Goal: Find specific page/section: Find specific page/section

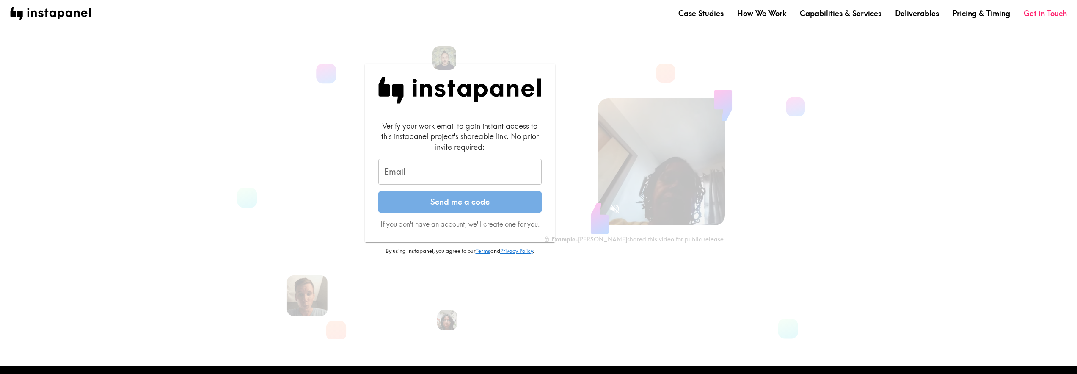
click at [430, 168] on input "Email" at bounding box center [459, 172] width 163 height 26
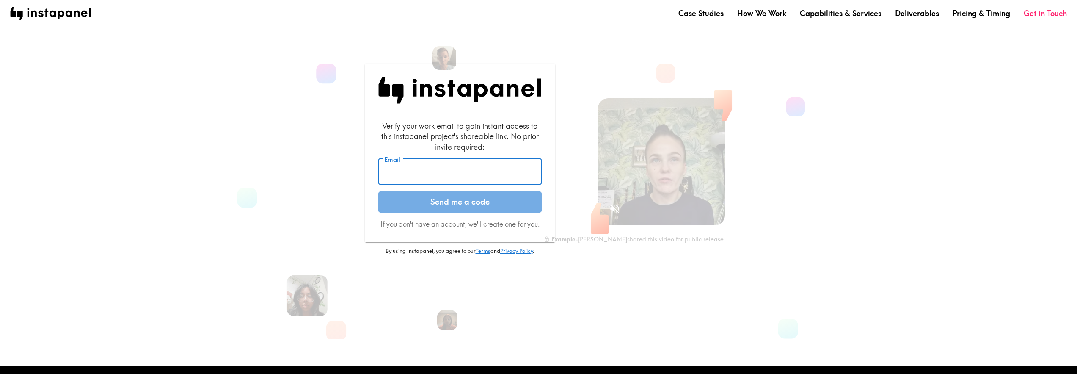
type input "[PERSON_NAME][EMAIL_ADDRESS][DOMAIN_NAME]"
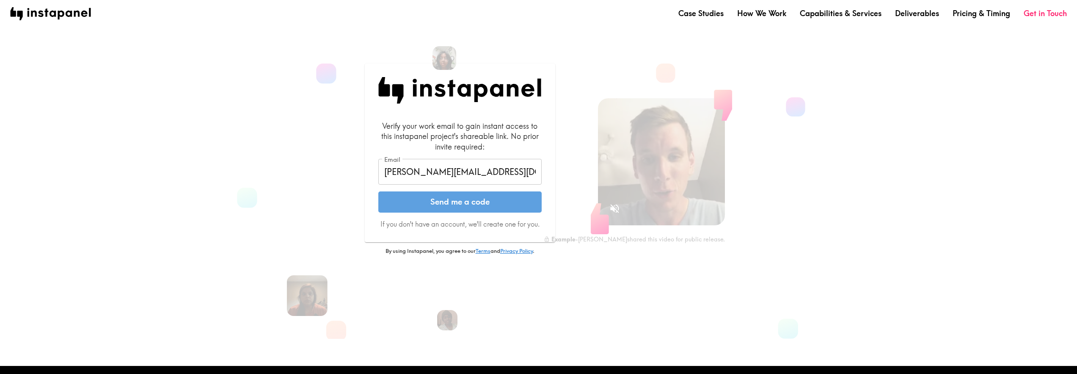
click at [520, 208] on button "Send me a code" at bounding box center [459, 201] width 163 height 21
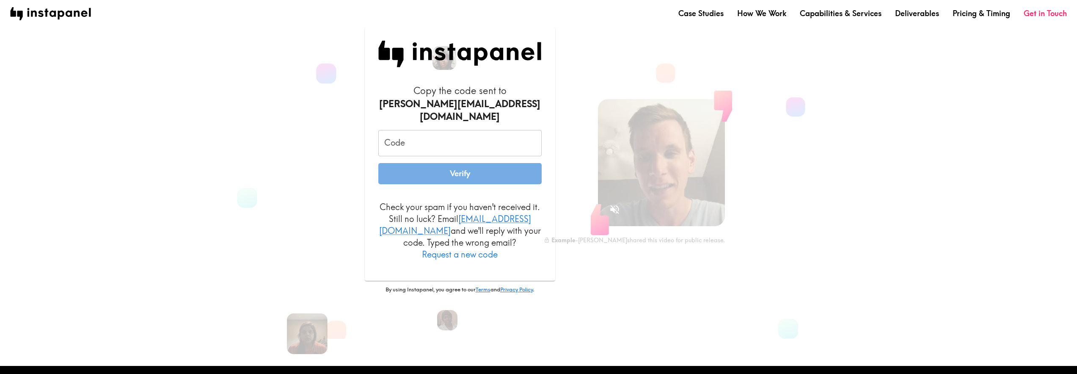
click at [460, 143] on input "Code" at bounding box center [459, 143] width 163 height 26
paste input "HFj_RfK_3YU"
type input "HFj_RfK_3YU"
click at [463, 174] on button "Verify" at bounding box center [459, 173] width 163 height 21
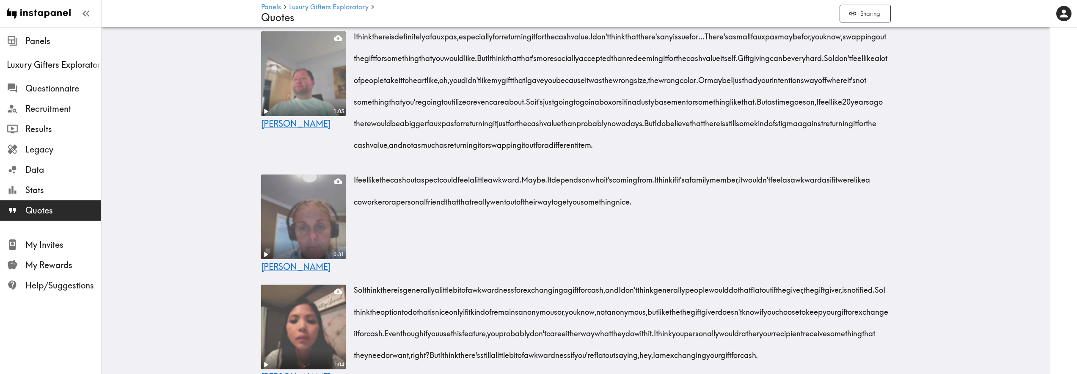
scroll to position [1544, 0]
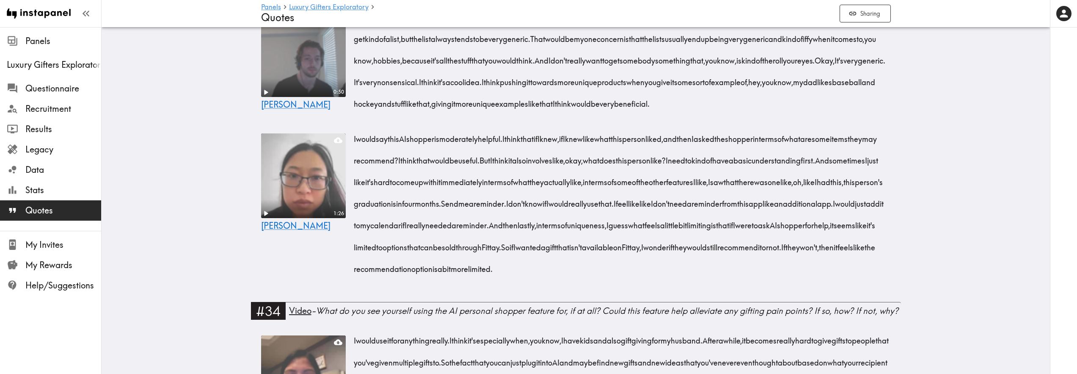
click at [282, 99] on video at bounding box center [303, 54] width 89 height 89
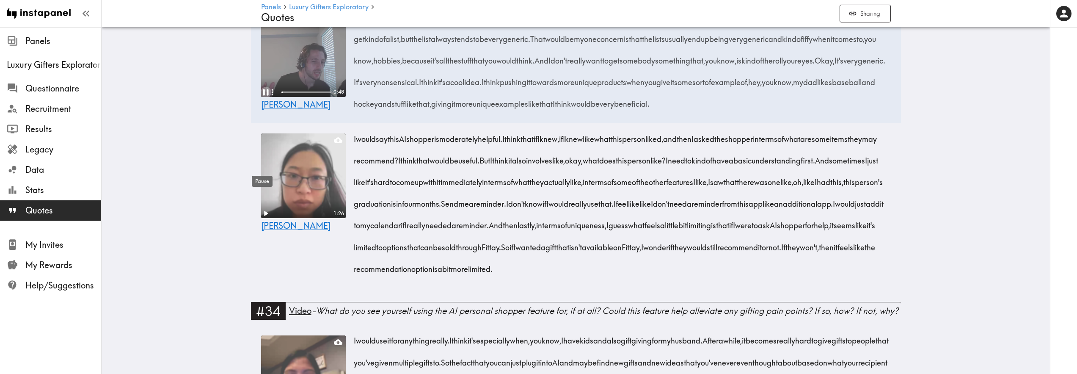
click at [264, 95] on icon "Pause" at bounding box center [266, 92] width 6 height 6
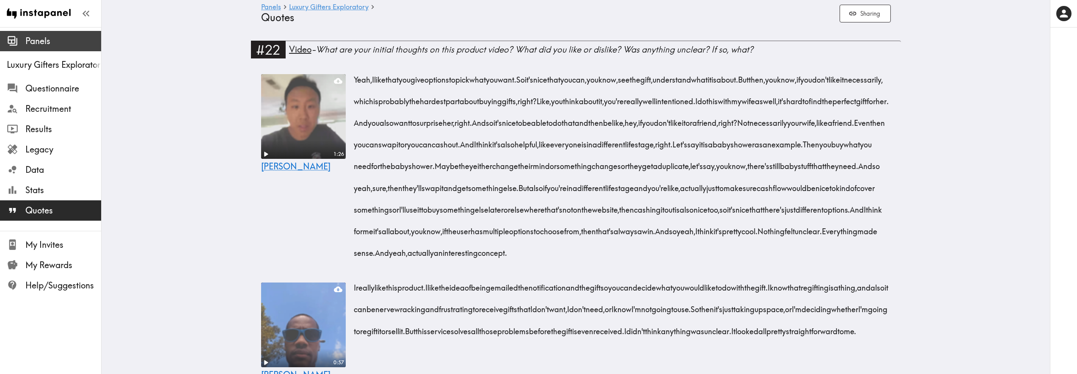
click at [64, 46] on span "Panels" at bounding box center [63, 41] width 76 height 12
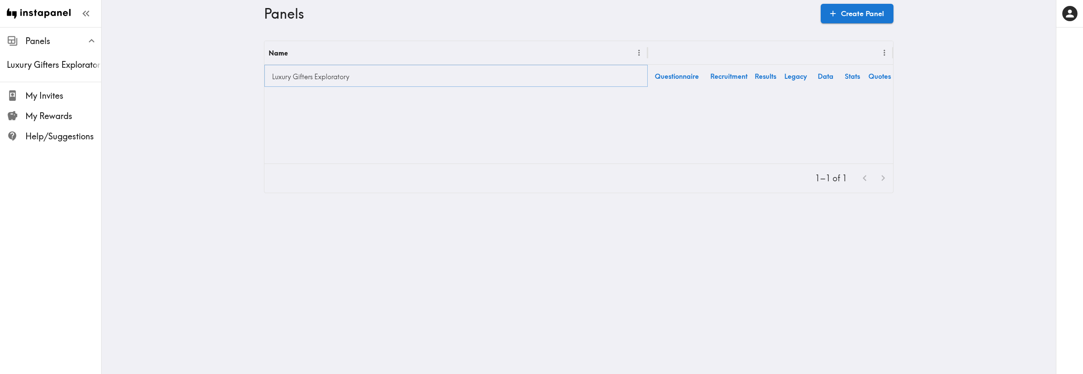
click at [579, 74] on link "Luxury Gifters Exploratory" at bounding box center [456, 76] width 375 height 17
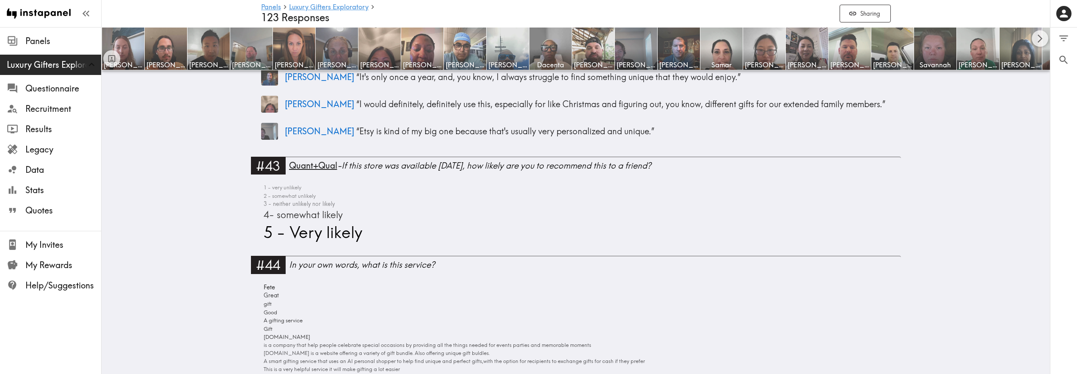
scroll to position [7593, 0]
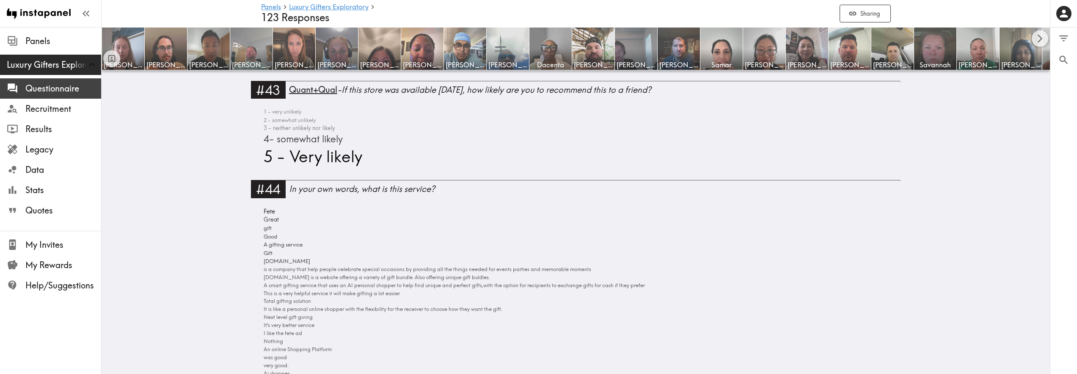
click at [59, 94] on span "Questionnaire" at bounding box center [63, 89] width 76 height 12
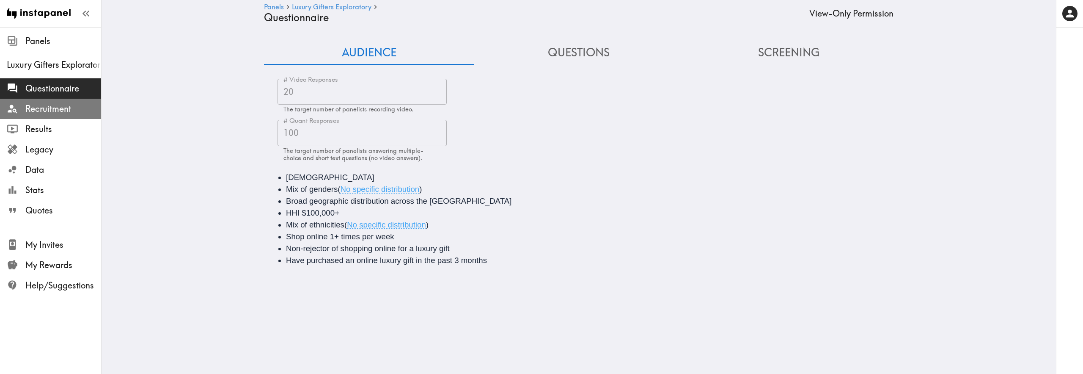
click at [56, 108] on span "Recruitment" at bounding box center [63, 109] width 76 height 12
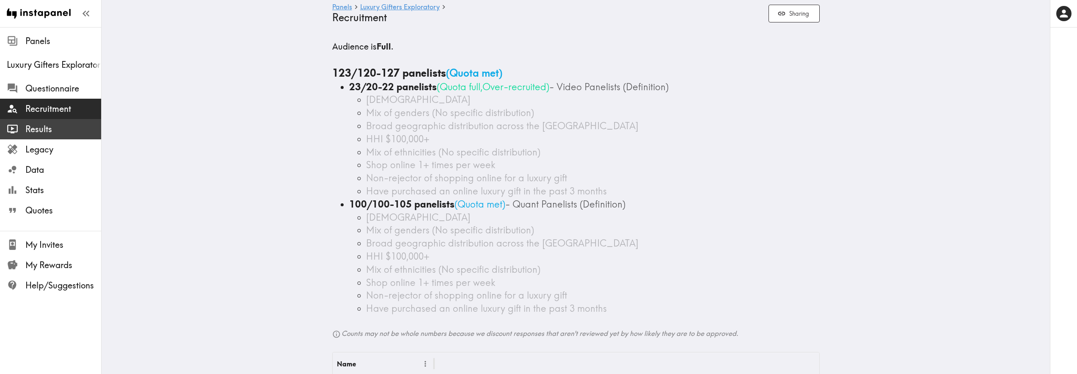
click at [52, 129] on span "Results" at bounding box center [63, 129] width 76 height 12
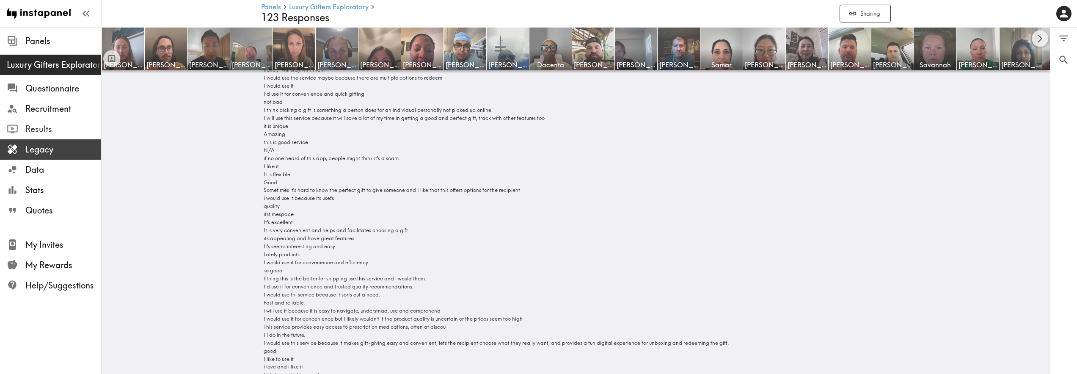
scroll to position [9094, 0]
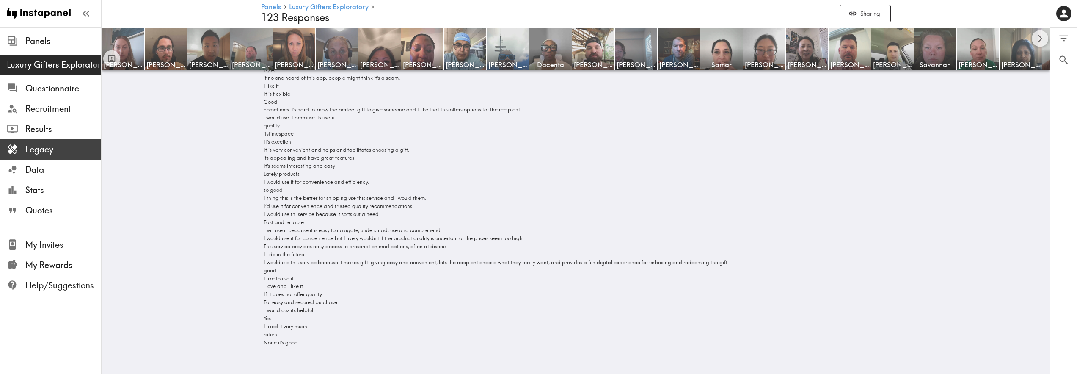
click at [30, 153] on span "Legacy" at bounding box center [63, 149] width 76 height 12
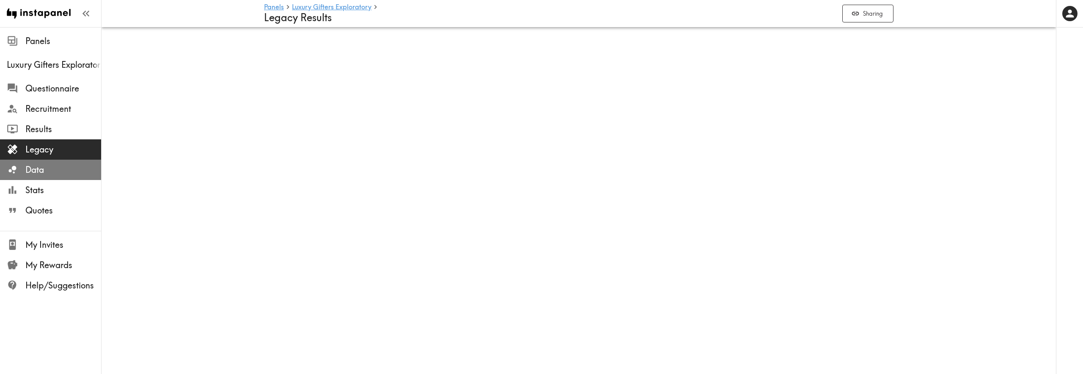
click at [33, 171] on span "Data" at bounding box center [63, 170] width 76 height 12
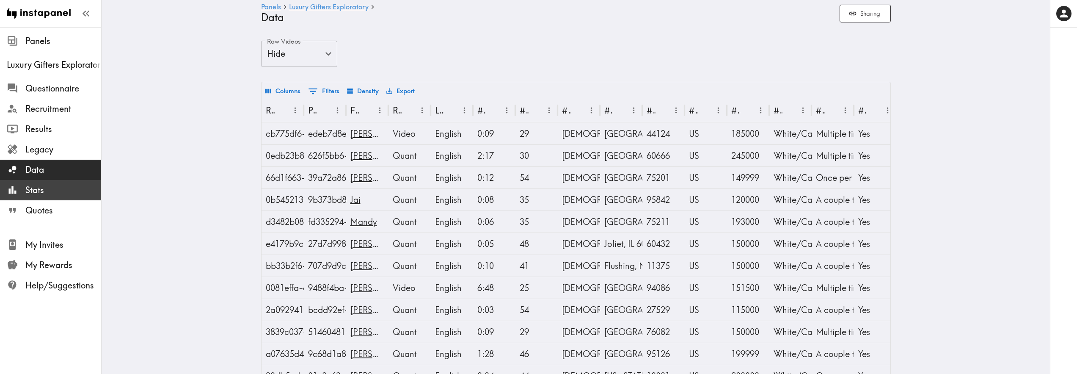
click at [31, 190] on span "Stats" at bounding box center [63, 190] width 76 height 12
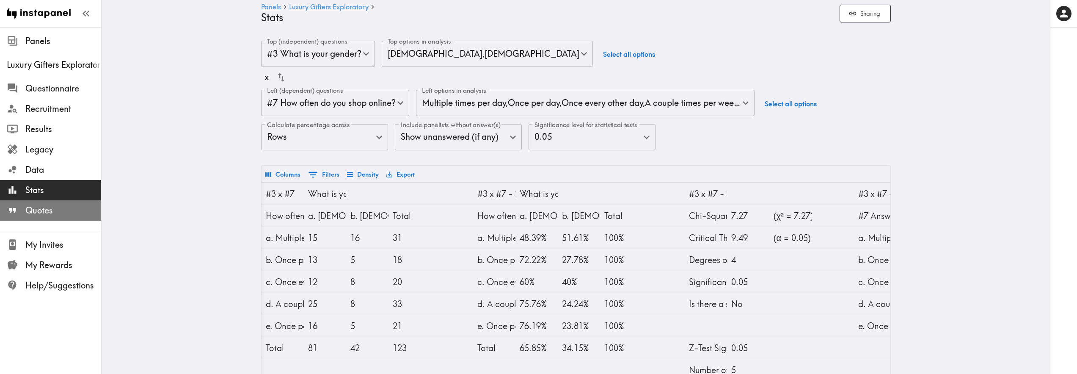
click at [31, 208] on span "Quotes" at bounding box center [63, 210] width 76 height 12
